Goal: Task Accomplishment & Management: Use online tool/utility

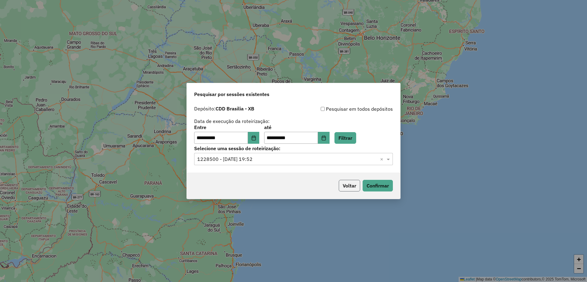
click at [348, 190] on button "Voltar" at bounding box center [349, 186] width 21 height 12
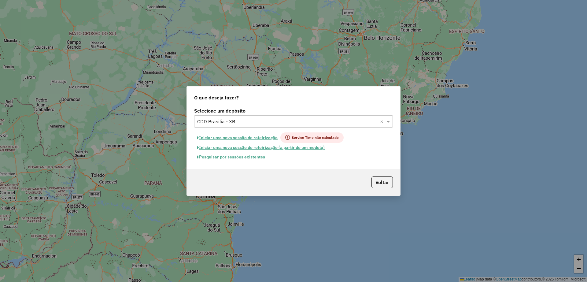
click at [242, 118] on input "text" at bounding box center [287, 121] width 180 height 7
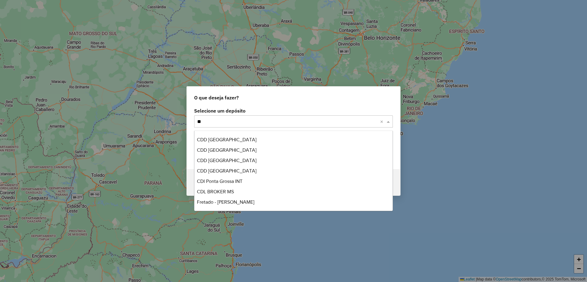
scroll to position [42, 0]
type input "***"
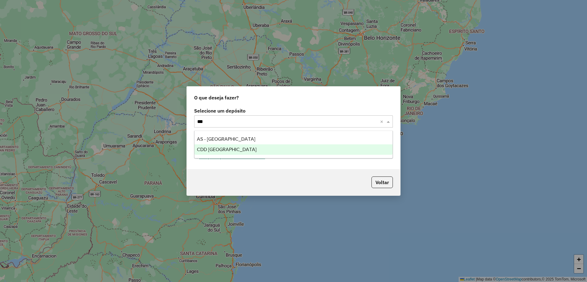
click at [240, 147] on div "CDD [GEOGRAPHIC_DATA]" at bounding box center [293, 149] width 198 height 10
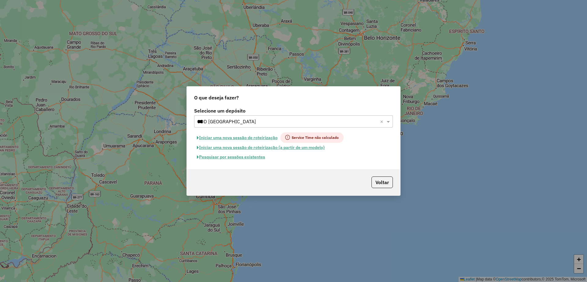
click at [241, 157] on button "Pesquisar por sessões existentes" at bounding box center [231, 156] width 74 height 9
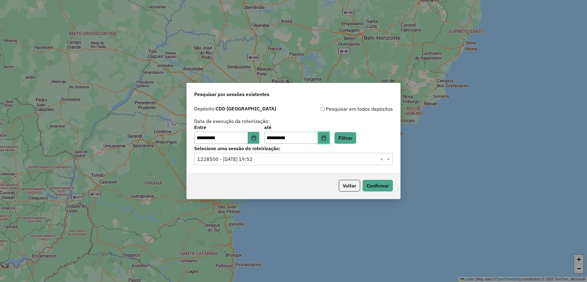
click at [330, 140] on button "Choose Date" at bounding box center [324, 138] width 12 height 12
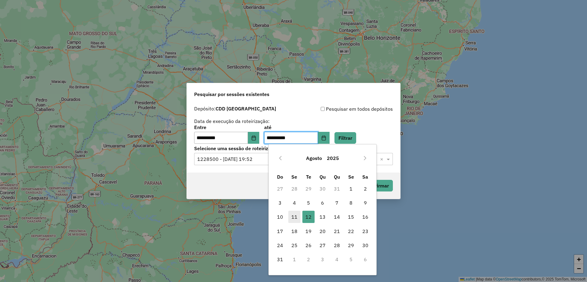
click at [293, 217] on span "11" at bounding box center [294, 217] width 12 height 12
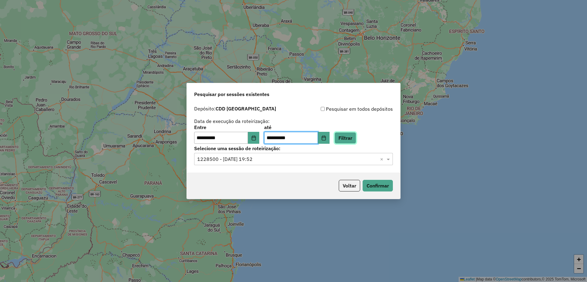
click at [356, 135] on button "Filtrar" at bounding box center [345, 138] width 22 height 12
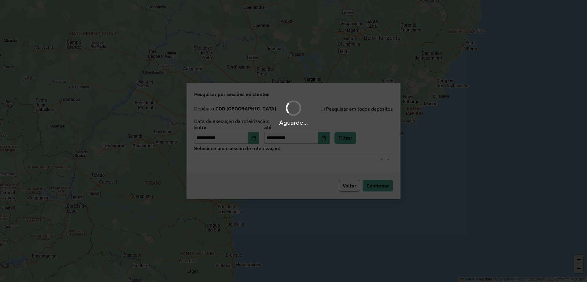
click at [270, 160] on input "text" at bounding box center [287, 159] width 180 height 7
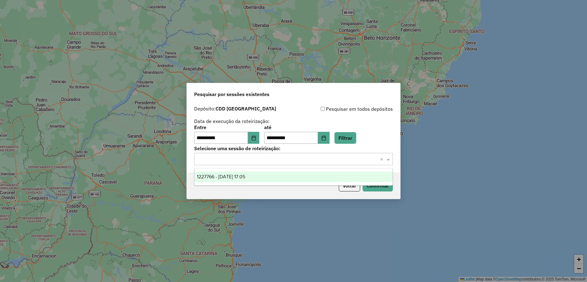
click at [266, 173] on div "1227766 - 11/08/2025 17:05" at bounding box center [293, 176] width 198 height 10
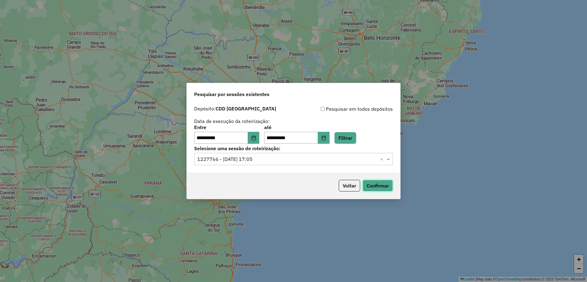
click at [383, 184] on button "Confirmar" at bounding box center [378, 186] width 30 height 12
click at [260, 139] on button "Choose Date" at bounding box center [254, 138] width 12 height 12
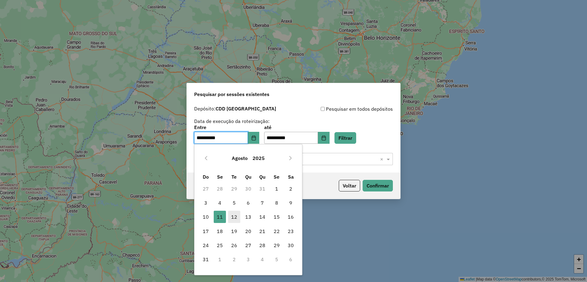
click at [236, 218] on span "12" at bounding box center [234, 217] width 12 height 12
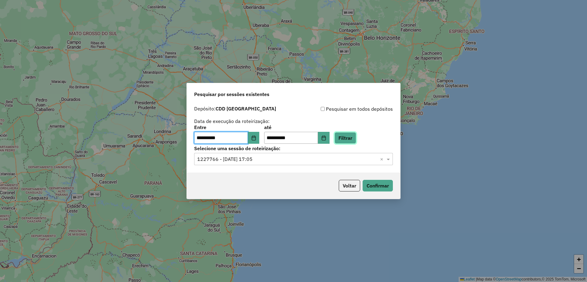
click at [356, 137] on button "Filtrar" at bounding box center [345, 138] width 22 height 12
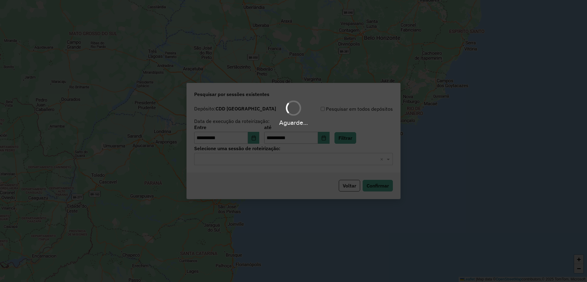
click at [277, 158] on input "text" at bounding box center [287, 159] width 180 height 7
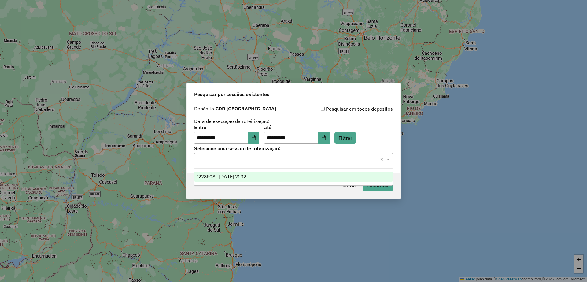
click at [246, 178] on span "1228608 - 12/08/2025 21:32" at bounding box center [221, 176] width 49 height 5
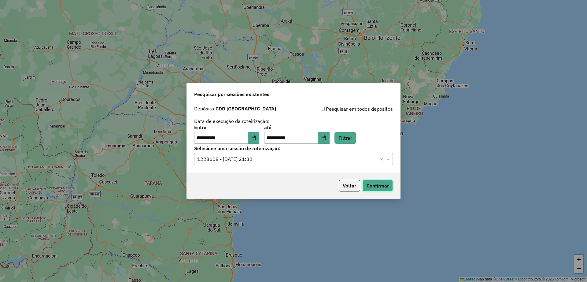
click at [373, 185] on button "Confirmar" at bounding box center [378, 186] width 30 height 12
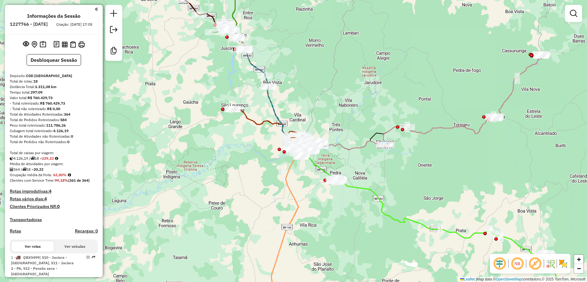
click at [536, 263] on em at bounding box center [535, 263] width 15 height 15
click at [499, 266] on em at bounding box center [499, 263] width 15 height 15
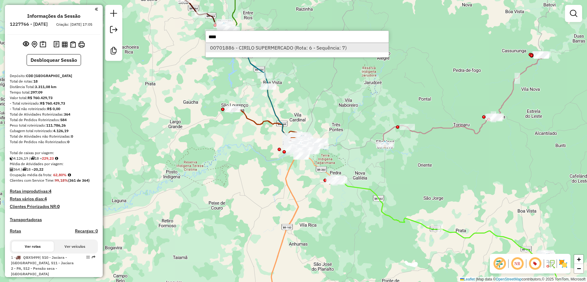
type input "****"
click at [278, 48] on li "00701886 - CIRILO SUPERMERCADO (Rota: 6 - Sequência: 7)" at bounding box center [297, 47] width 183 height 9
select select "**********"
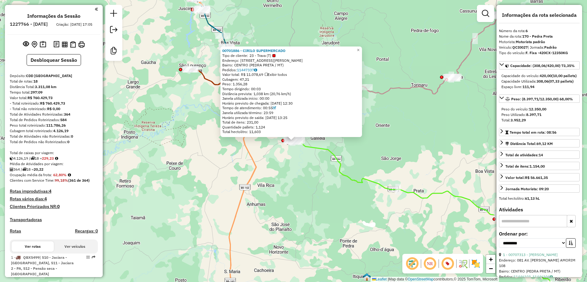
scroll to position [432, 0]
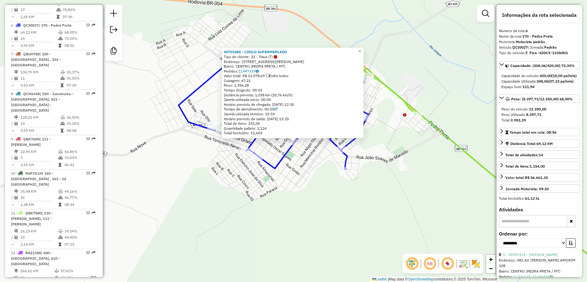
click at [284, 157] on icon at bounding box center [274, 116] width 190 height 106
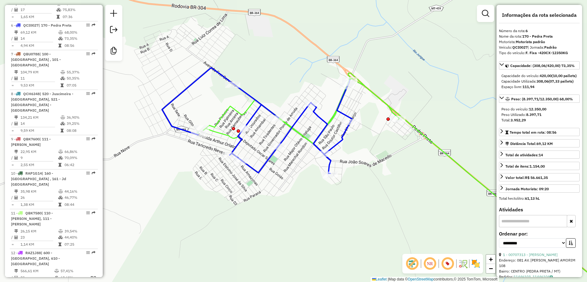
click at [278, 149] on div at bounding box center [278, 146] width 15 height 6
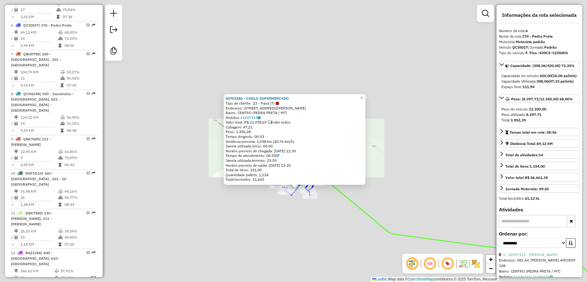
click at [292, 208] on div "00701886 - CIRILO SUPERMERCADO Tipo de cliente: 23 - Trava (T) Endereço: AV [PE…" at bounding box center [293, 141] width 587 height 282
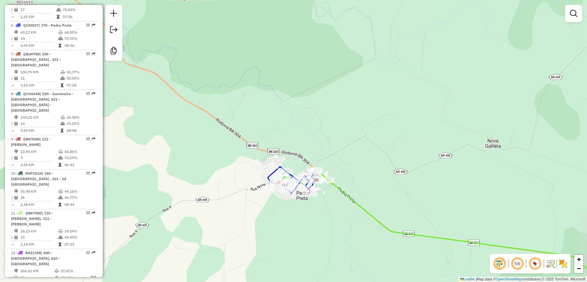
drag, startPoint x: 300, startPoint y: 230, endPoint x: 270, endPoint y: 147, distance: 88.7
click at [270, 147] on div "00701886 - CIRILO SUPERMERCADO Tipo de cliente: 23 - Trava (T) Endereço: AV [PE…" at bounding box center [293, 141] width 587 height 282
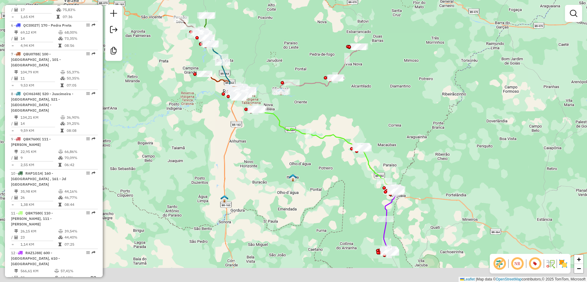
drag, startPoint x: 315, startPoint y: 200, endPoint x: 287, endPoint y: 129, distance: 76.4
click at [287, 129] on div "Janela de atendimento Grade de atendimento Capacidade Transportadoras Veículos …" at bounding box center [293, 141] width 587 height 282
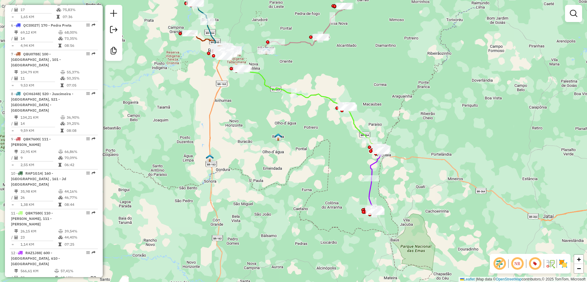
click at [327, 148] on div "Janela de atendimento Grade de atendimento Capacidade Transportadoras Veículos …" at bounding box center [293, 141] width 587 height 282
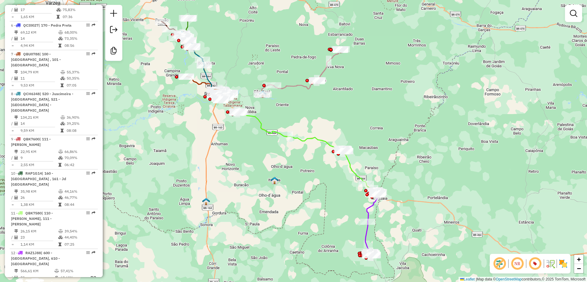
drag, startPoint x: 237, startPoint y: 146, endPoint x: 268, endPoint y: 149, distance: 30.8
click at [216, 189] on div "Janela de atendimento Grade de atendimento Capacidade Transportadoras Veículos …" at bounding box center [293, 141] width 587 height 282
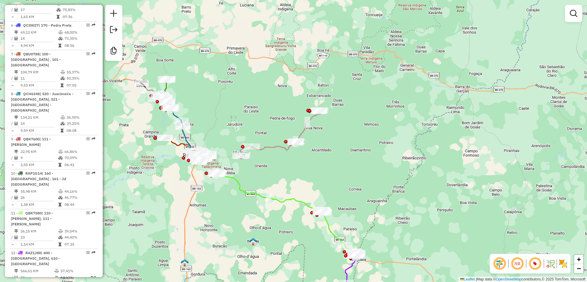
click at [311, 117] on icon at bounding box center [279, 132] width 79 height 45
select select "**********"
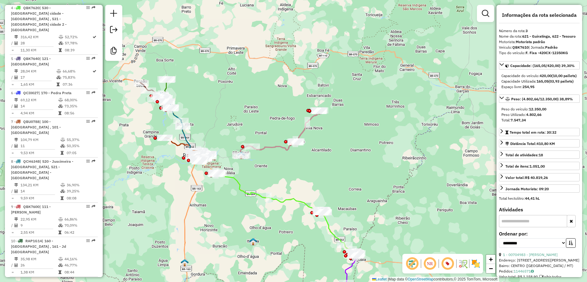
scroll to position [328, 0]
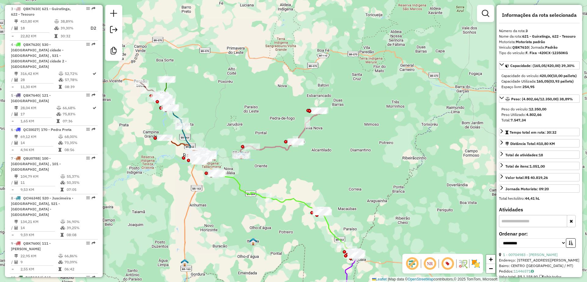
click at [302, 131] on icon at bounding box center [279, 132] width 79 height 45
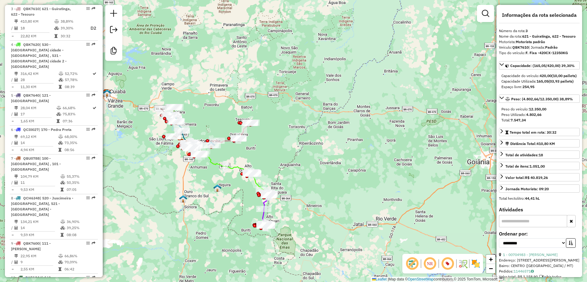
drag, startPoint x: 208, startPoint y: 193, endPoint x: 216, endPoint y: 192, distance: 7.7
click at [205, 180] on div "Janela de atendimento Grade de atendimento Capacidade Transportadoras Veículos …" at bounding box center [293, 141] width 587 height 282
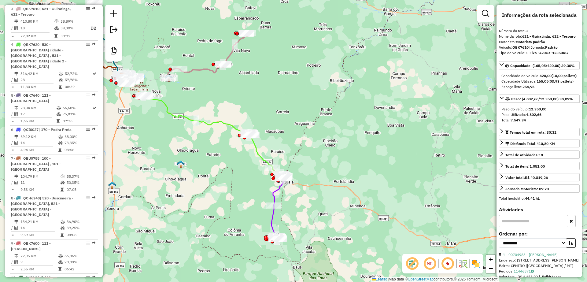
drag, startPoint x: 246, startPoint y: 166, endPoint x: 265, endPoint y: 181, distance: 24.2
click at [265, 181] on div "Janela de atendimento Grade de atendimento Capacidade Transportadoras Veículos …" at bounding box center [293, 141] width 587 height 282
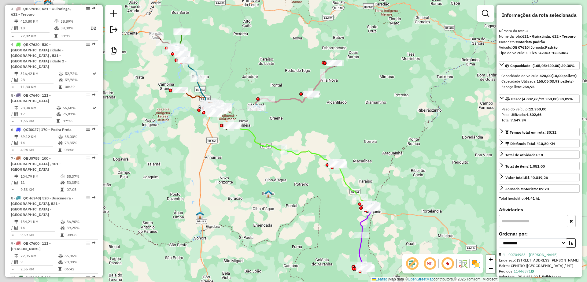
click at [246, 191] on div "Janela de atendimento Grade de atendimento Capacidade Transportadoras Veículos …" at bounding box center [293, 141] width 587 height 282
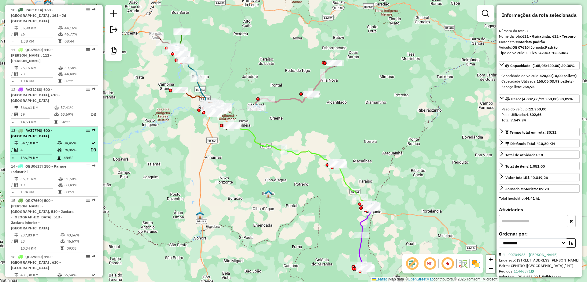
scroll to position [631, 0]
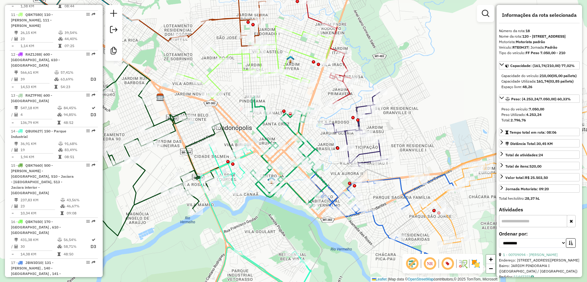
click at [309, 141] on icon at bounding box center [288, 151] width 77 height 111
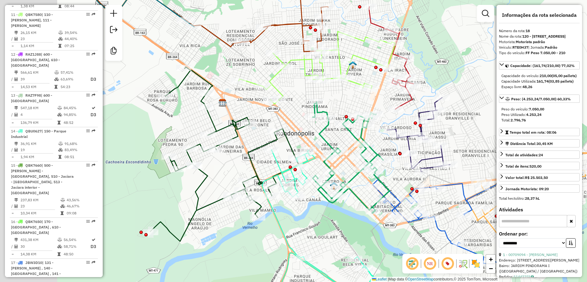
drag, startPoint x: 234, startPoint y: 135, endPoint x: 338, endPoint y: 146, distance: 104.8
click at [338, 146] on div "Janela de atendimento Grade de atendimento Capacidade Transportadoras Veículos …" at bounding box center [293, 141] width 587 height 282
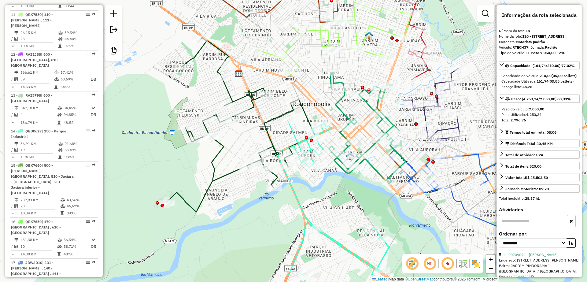
drag, startPoint x: 174, startPoint y: 163, endPoint x: 150, endPoint y: 124, distance: 45.7
click at [150, 124] on div "Janela de atendimento Grade de atendimento Capacidade Transportadoras Veículos …" at bounding box center [293, 141] width 587 height 282
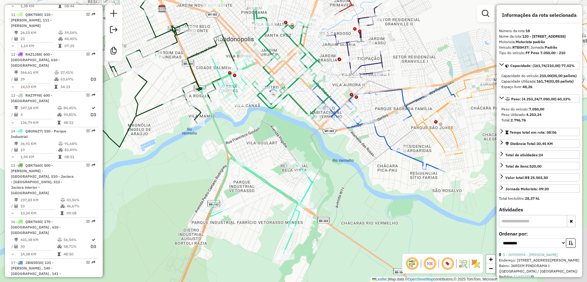
drag, startPoint x: 310, startPoint y: 157, endPoint x: 259, endPoint y: 129, distance: 58.7
click at [259, 129] on div "Janela de atendimento Grade de atendimento Capacidade Transportadoras Veículos …" at bounding box center [293, 141] width 587 height 282
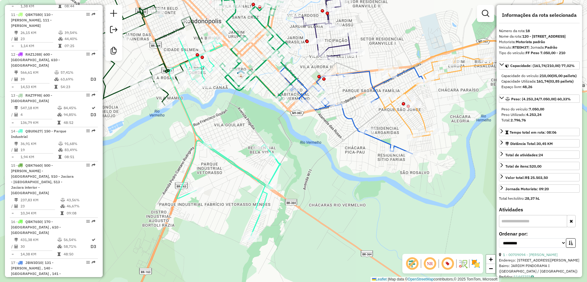
drag, startPoint x: 329, startPoint y: 141, endPoint x: 318, endPoint y: 157, distance: 19.3
click at [316, 160] on div "Janela de atendimento Grade de atendimento Capacidade Transportadoras Veículos …" at bounding box center [293, 141] width 587 height 282
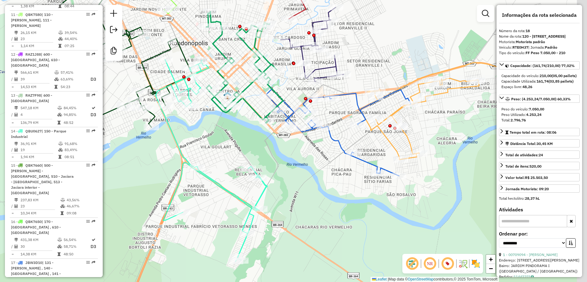
click at [311, 177] on div "Janela de atendimento Grade de atendimento Capacidade Transportadoras Veículos …" at bounding box center [293, 141] width 587 height 282
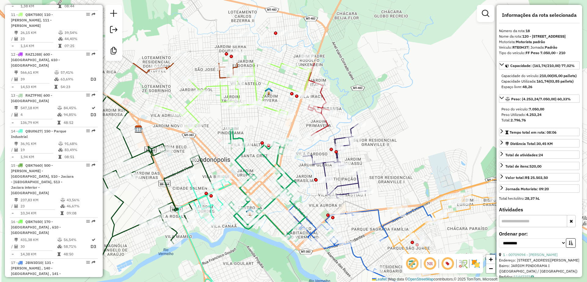
drag, startPoint x: 358, startPoint y: 111, endPoint x: 389, endPoint y: 180, distance: 75.1
click at [389, 180] on div "Janela de atendimento Grade de atendimento Capacidade Transportadoras Veículos …" at bounding box center [293, 141] width 587 height 282
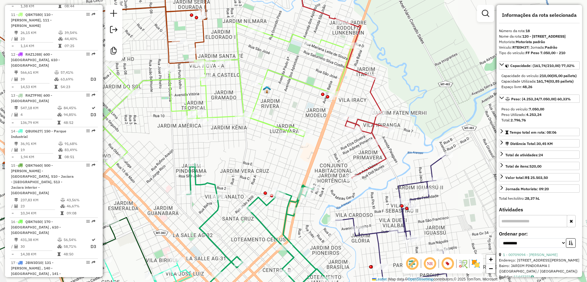
click at [270, 91] on img at bounding box center [267, 90] width 8 height 8
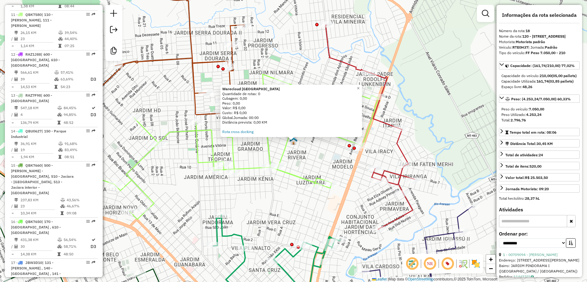
click at [313, 157] on div "Warecloud [GEOGRAPHIC_DATA] Quantidade de rotas: 0 Cubagem: 0,00 Peso: 0,00 Val…" at bounding box center [293, 141] width 587 height 282
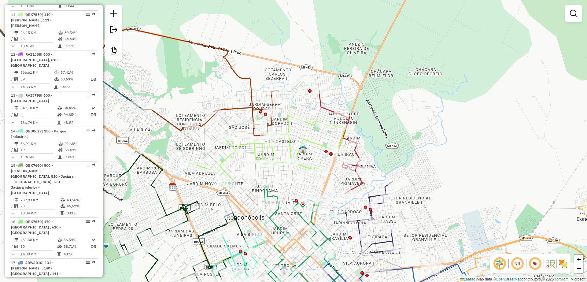
click at [305, 151] on img at bounding box center [303, 149] width 8 height 8
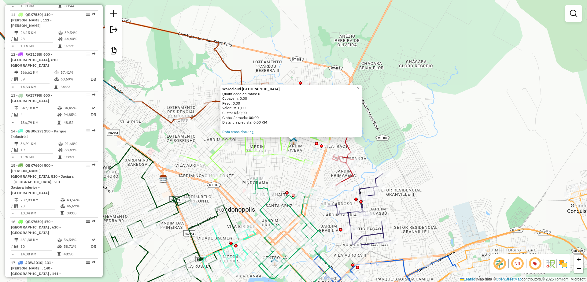
click at [429, 124] on div "Warecloud [GEOGRAPHIC_DATA] Quantidade de rotas: 0 Cubagem: 0,00 Peso: 0,00 Val…" at bounding box center [293, 141] width 587 height 282
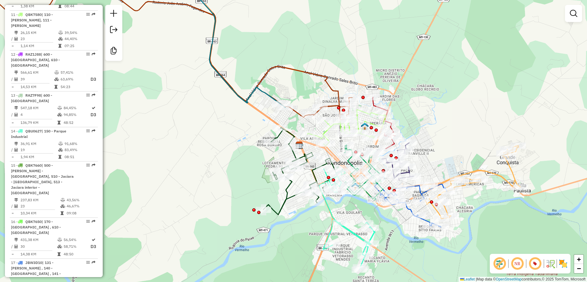
drag, startPoint x: 402, startPoint y: 124, endPoint x: 398, endPoint y: 123, distance: 4.1
click at [399, 123] on div "Janela de atendimento Grade de atendimento Capacidade Transportadoras Veículos …" at bounding box center [293, 141] width 587 height 282
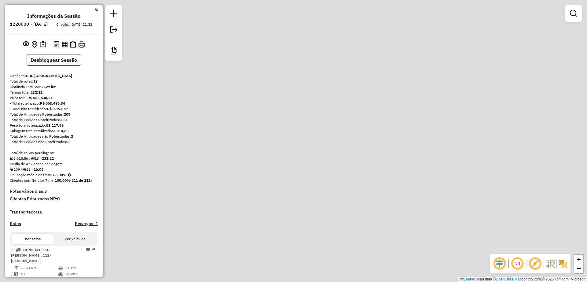
click at [223, 74] on div "Janela de atendimento Grade de atendimento Capacidade Transportadoras Veículos …" at bounding box center [293, 141] width 587 height 282
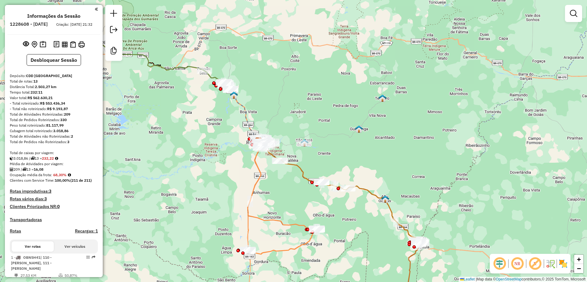
click at [538, 263] on em at bounding box center [535, 263] width 15 height 15
click at [496, 263] on em at bounding box center [499, 263] width 15 height 15
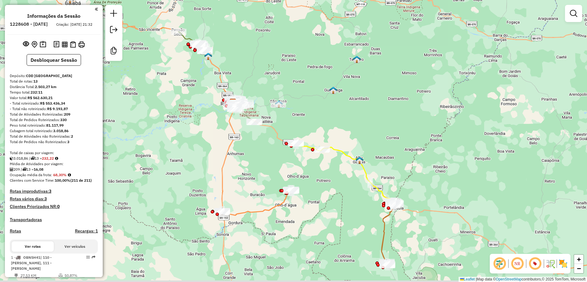
drag, startPoint x: 342, startPoint y: 196, endPoint x: 325, endPoint y: 167, distance: 33.7
click at [325, 167] on div "Janela de atendimento Grade de atendimento Capacidade Transportadoras Veículos …" at bounding box center [293, 141] width 587 height 282
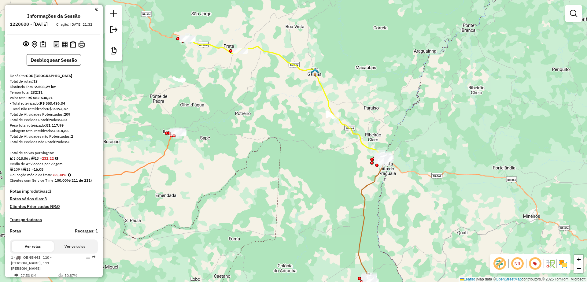
click at [345, 127] on icon at bounding box center [286, 100] width 198 height 122
select select "**********"
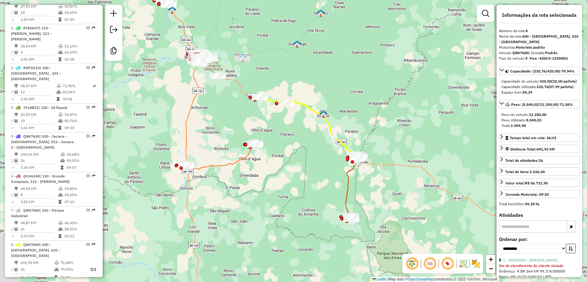
scroll to position [488, 0]
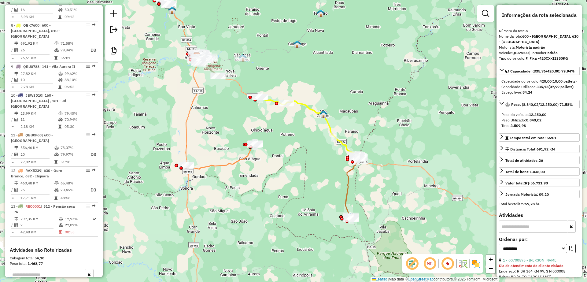
click at [246, 157] on icon at bounding box center [221, 156] width 70 height 26
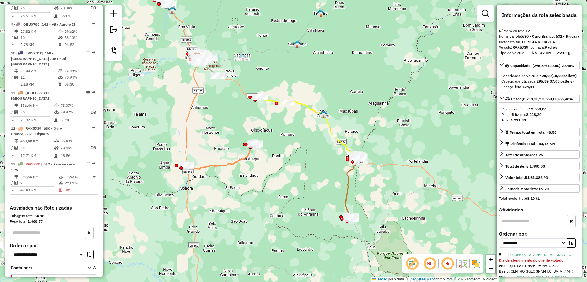
scroll to position [532, 0]
click at [349, 186] on icon at bounding box center [351, 188] width 13 height 62
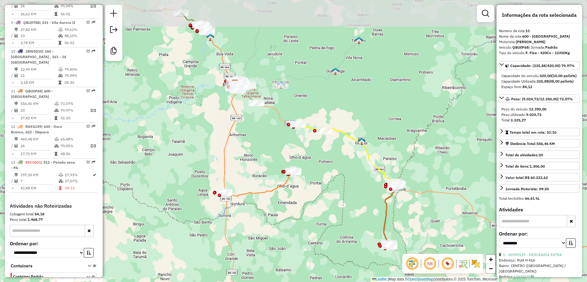
drag, startPoint x: 234, startPoint y: 129, endPoint x: 260, endPoint y: 151, distance: 34.5
click at [260, 151] on div "Janela de atendimento Grade de atendimento Capacidade Transportadoras Veículos …" at bounding box center [293, 141] width 587 height 282
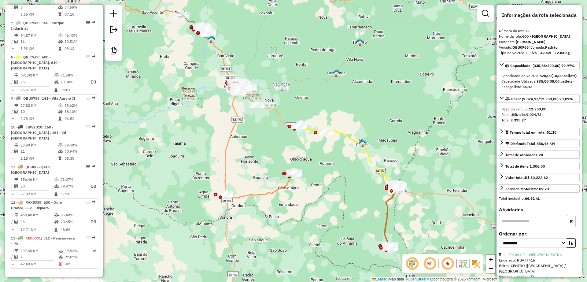
scroll to position [456, 0]
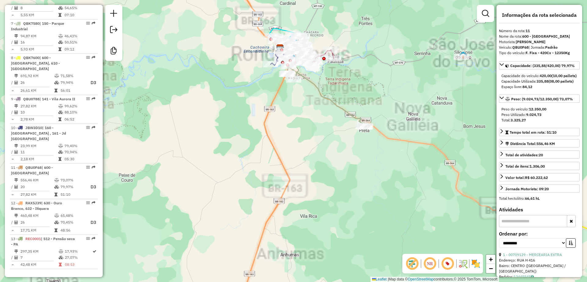
drag, startPoint x: 284, startPoint y: 95, endPoint x: 261, endPoint y: 162, distance: 70.6
click at [261, 162] on div "Janela de atendimento Grade de atendimento Capacidade Transportadoras Veículos …" at bounding box center [293, 141] width 587 height 282
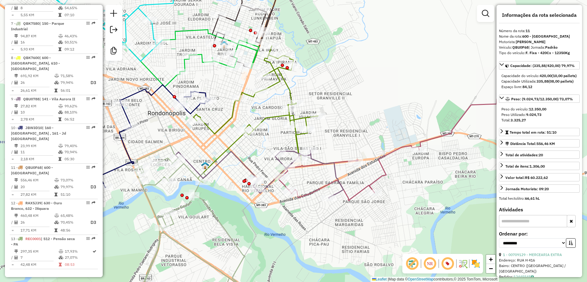
click at [312, 160] on icon at bounding box center [259, 174] width 168 height 48
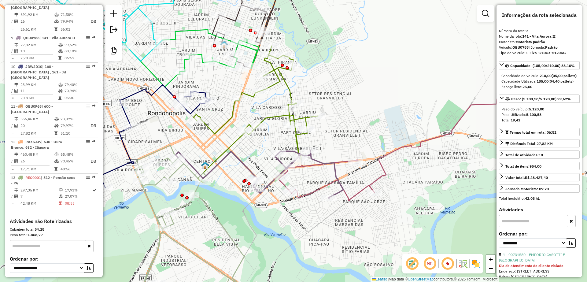
scroll to position [524, 0]
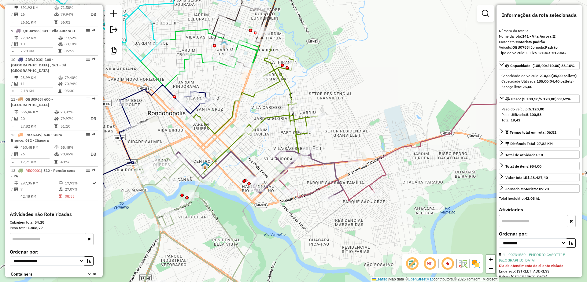
click at [379, 162] on icon at bounding box center [401, 148] width 246 height 105
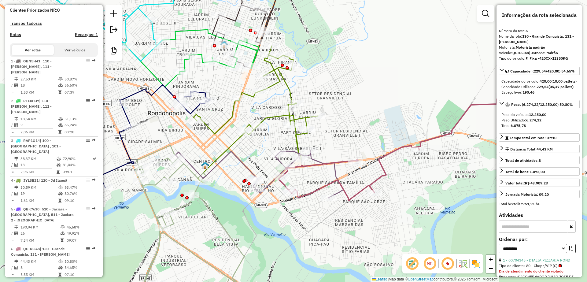
scroll to position [229, 0]
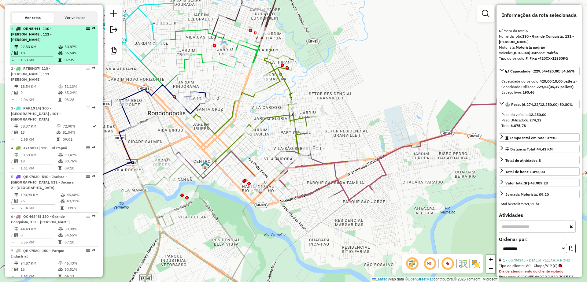
click at [39, 48] on td "27,53 KM" at bounding box center [39, 47] width 38 height 6
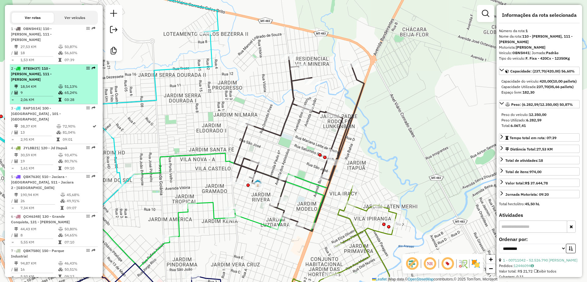
click at [37, 73] on span "| 110 - [PERSON_NAME], 111 - [PERSON_NAME]" at bounding box center [31, 74] width 41 height 16
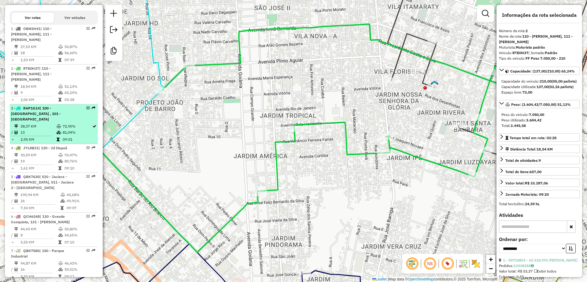
click at [35, 129] on td "13" at bounding box center [38, 132] width 36 height 6
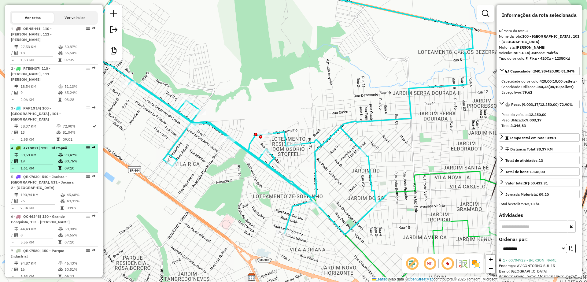
click at [30, 165] on td "1,61 KM" at bounding box center [39, 168] width 38 height 6
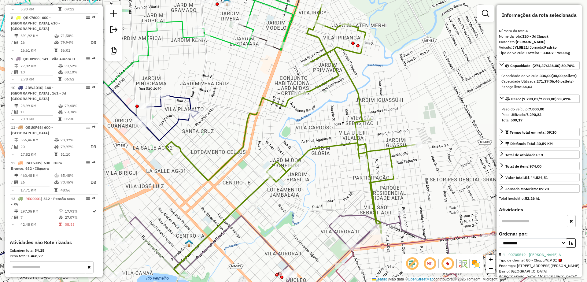
scroll to position [496, 0]
